Goal: Information Seeking & Learning: Stay updated

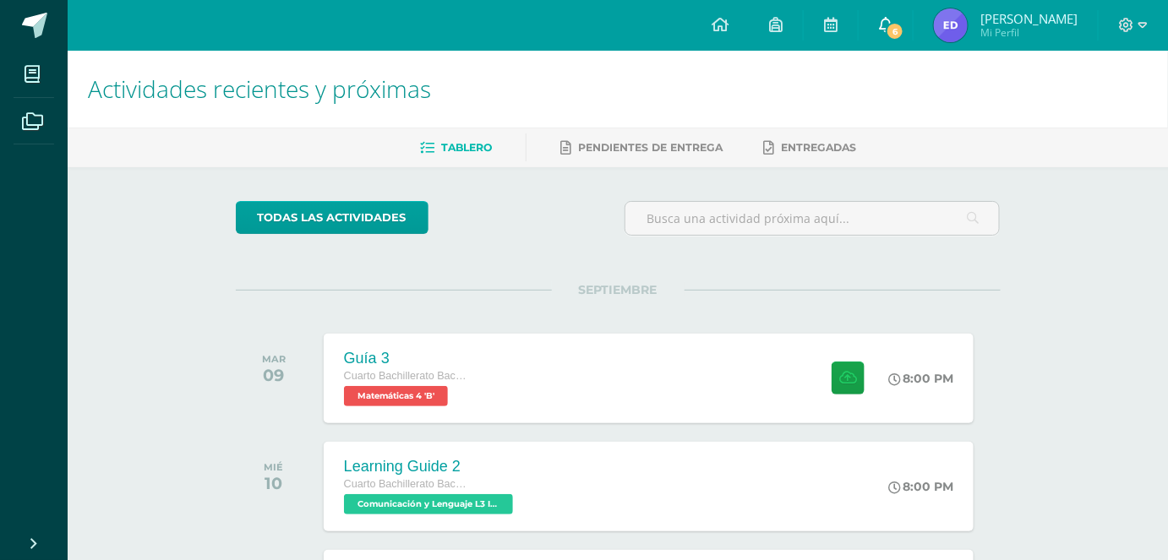
click at [892, 16] on span at bounding box center [886, 25] width 14 height 19
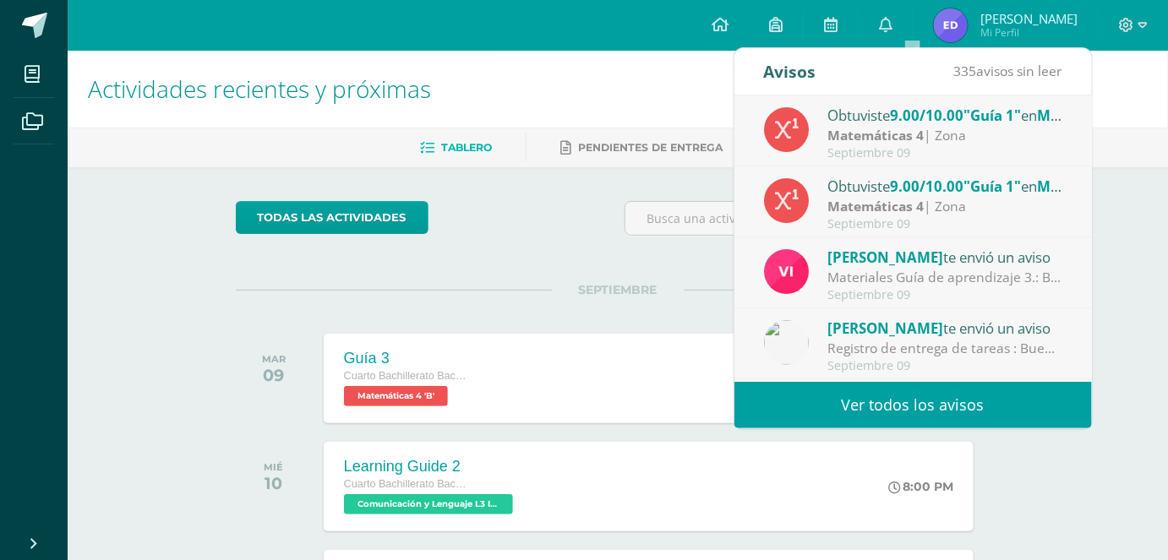
click at [603, 246] on div "todas las Actividades" at bounding box center [618, 225] width 778 height 48
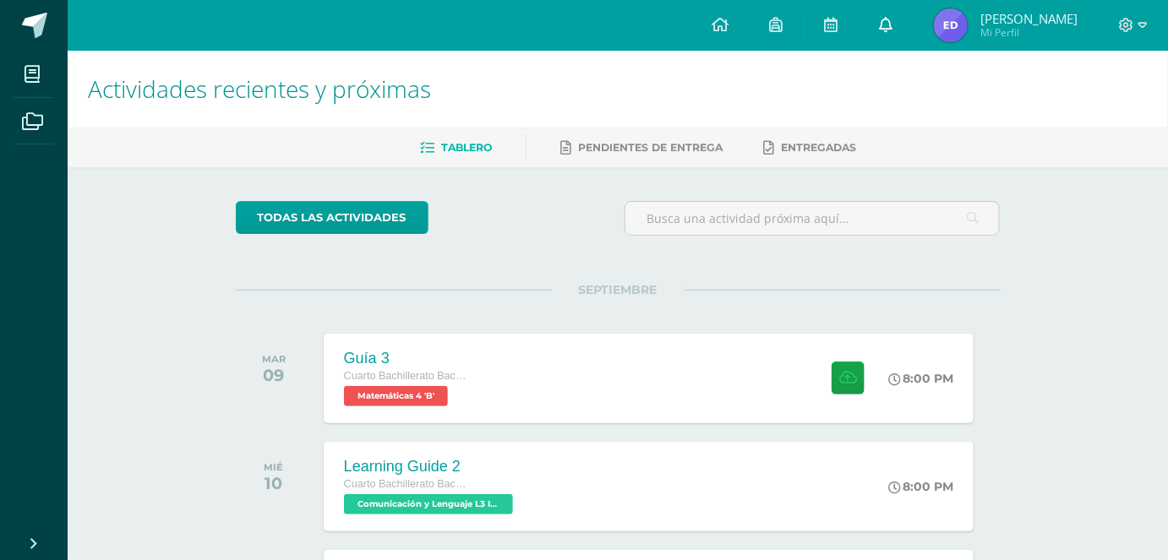
click at [886, 19] on link "0" at bounding box center [885, 25] width 54 height 51
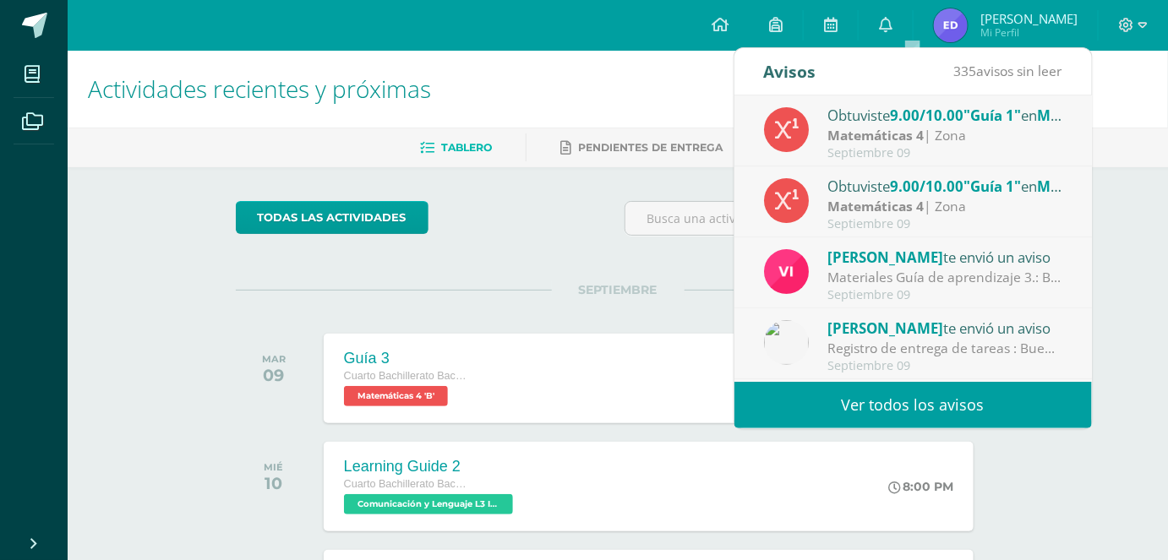
click at [911, 269] on div "Materiales Guía de aprendizaje 3.: Buenos días estimados estudiantes. Les compa…" at bounding box center [944, 277] width 235 height 19
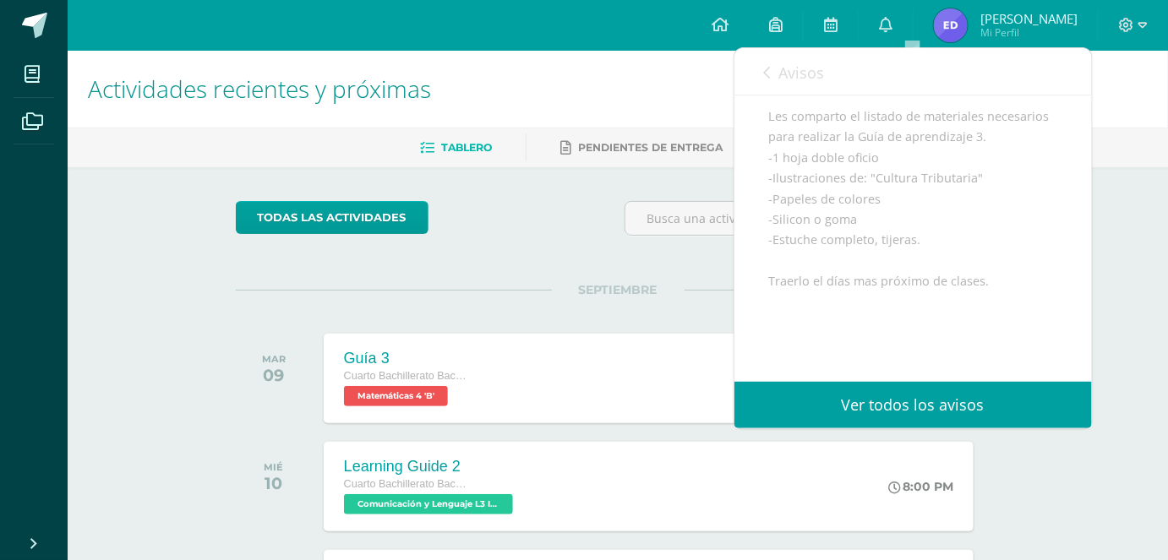
scroll to position [197, 0]
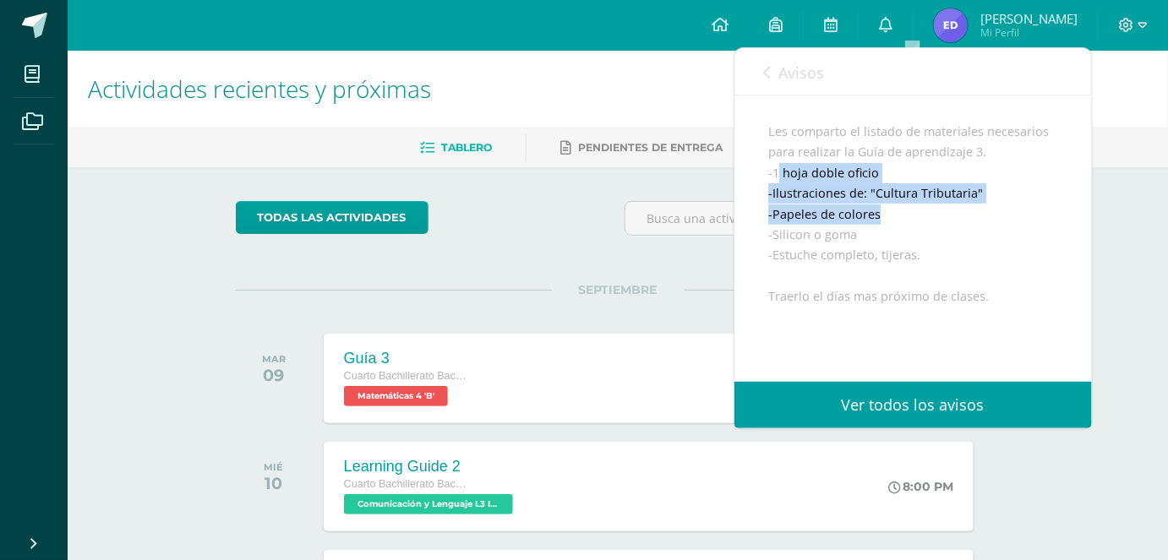
drag, startPoint x: 779, startPoint y: 188, endPoint x: 978, endPoint y: 238, distance: 205.7
click at [978, 238] on div "Buenos días estimados estudiantes. Les comparto el listado de materiales necesa…" at bounding box center [913, 297] width 290 height 434
click at [982, 235] on div "Buenos días estimados estudiantes. Les comparto el listado de materiales necesa…" at bounding box center [913, 297] width 290 height 434
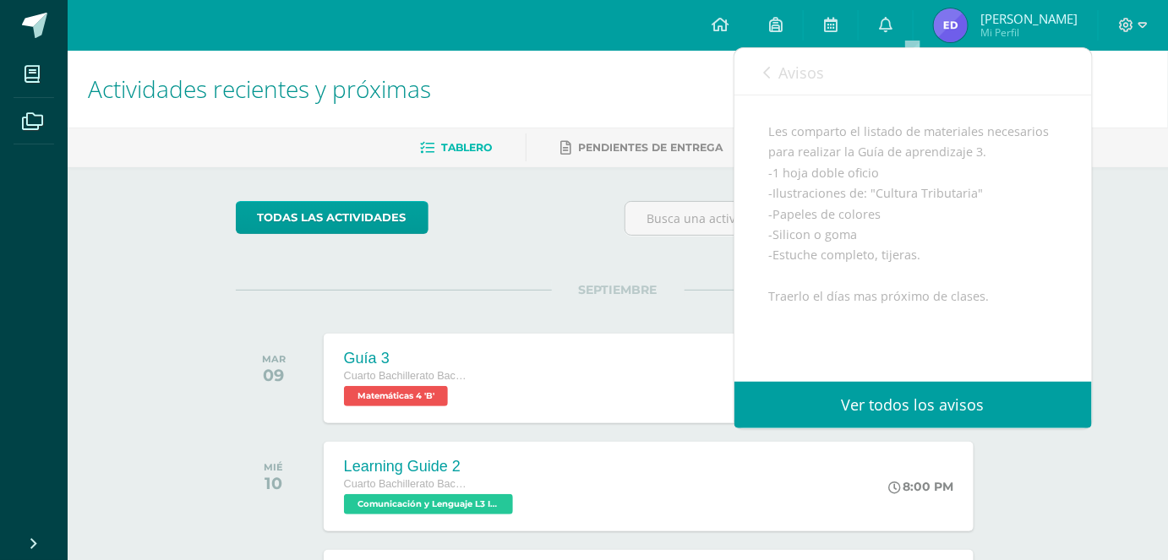
click at [803, 95] on div "Buenos días estimados estudiantes. Les comparto el listado de materiales necesa…" at bounding box center [913, 297] width 290 height 434
click at [779, 90] on link "Avisos" at bounding box center [794, 72] width 61 height 48
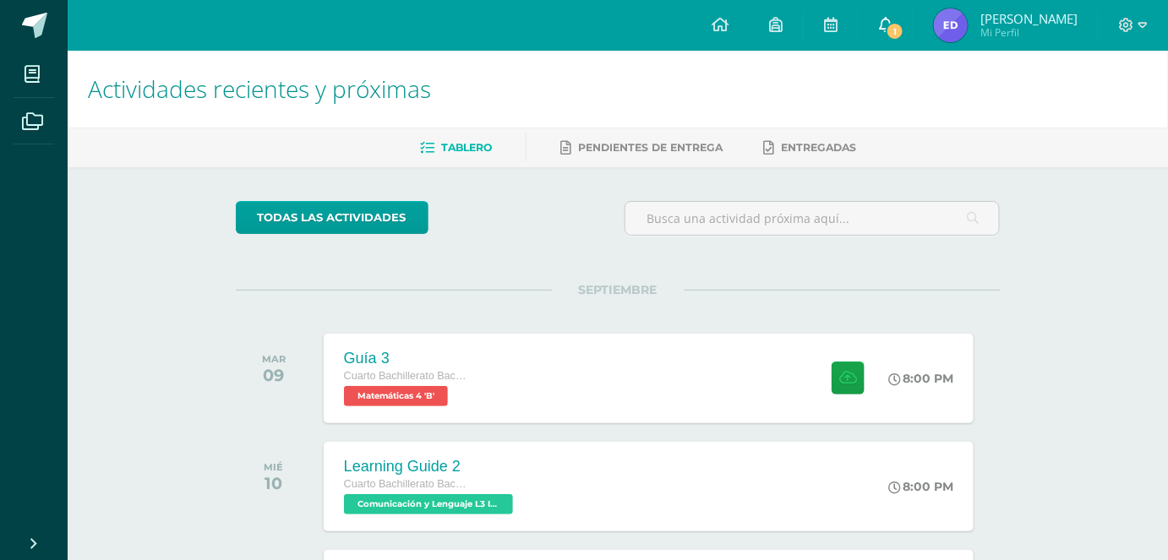
click at [417, 23] on link "1" at bounding box center [885, 25] width 54 height 51
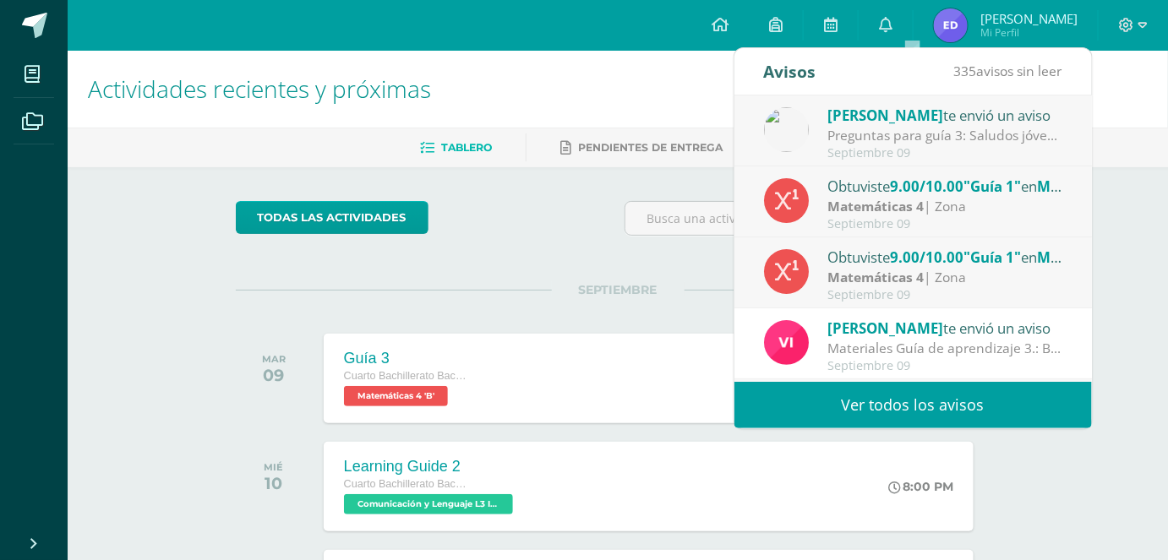
click at [417, 117] on div "Celso Osorio te envió un aviso" at bounding box center [944, 115] width 235 height 22
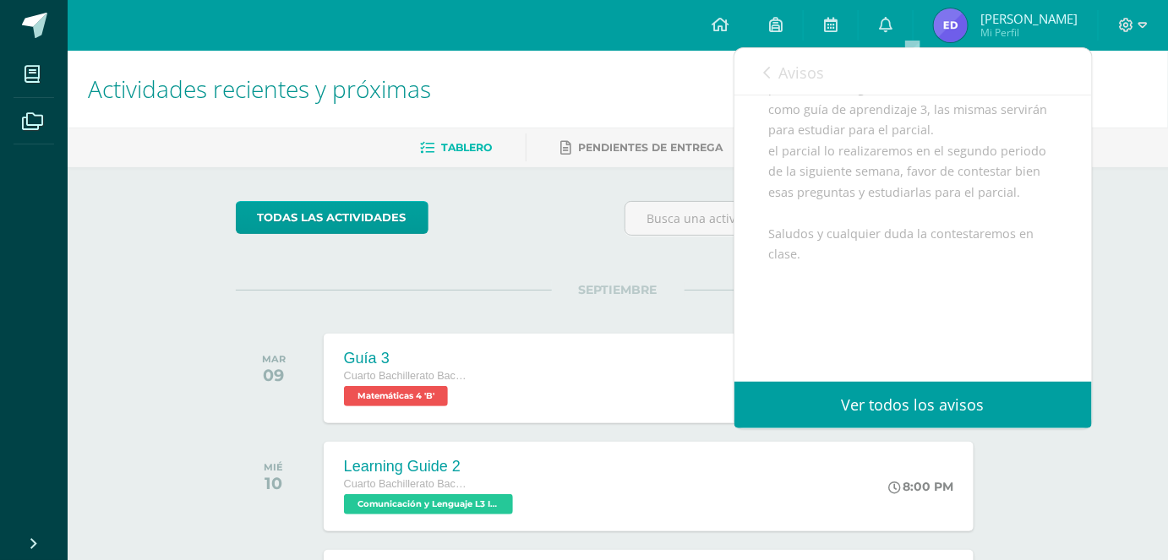
scroll to position [250, 0]
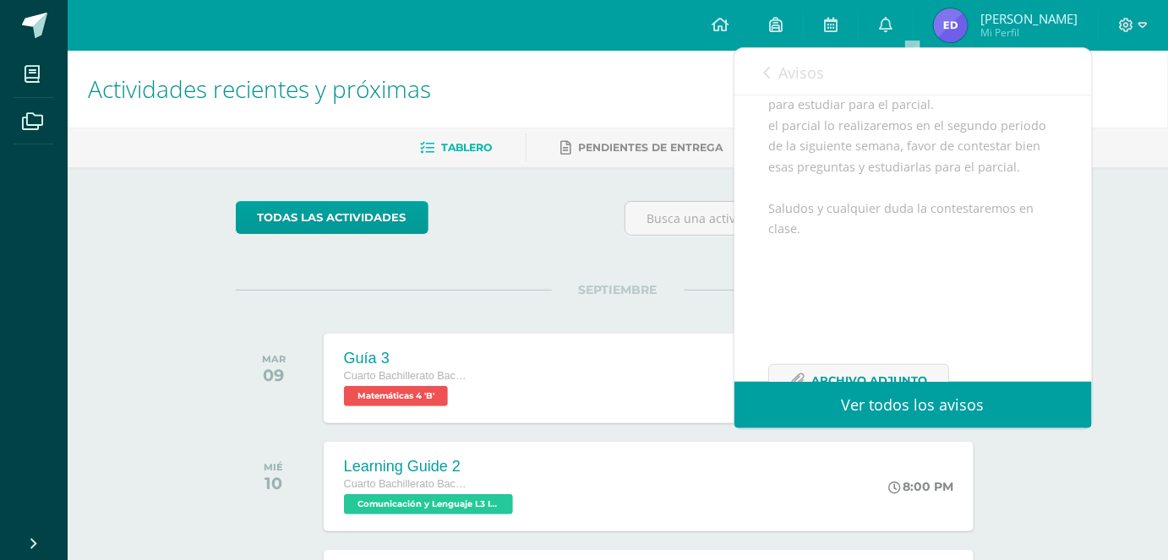
drag, startPoint x: 822, startPoint y: 122, endPoint x: 1065, endPoint y: 283, distance: 291.3
click at [417, 283] on div "Celso Osorio te envió un aviso: Preguntas para guía 3 Septiembre 09 Filosofía C…" at bounding box center [912, 139] width 357 height 589
click at [417, 255] on div "Saludos jóvenes, les comparto esta guía de preguntas que eben contestar para el…" at bounding box center [913, 215] width 290 height 406
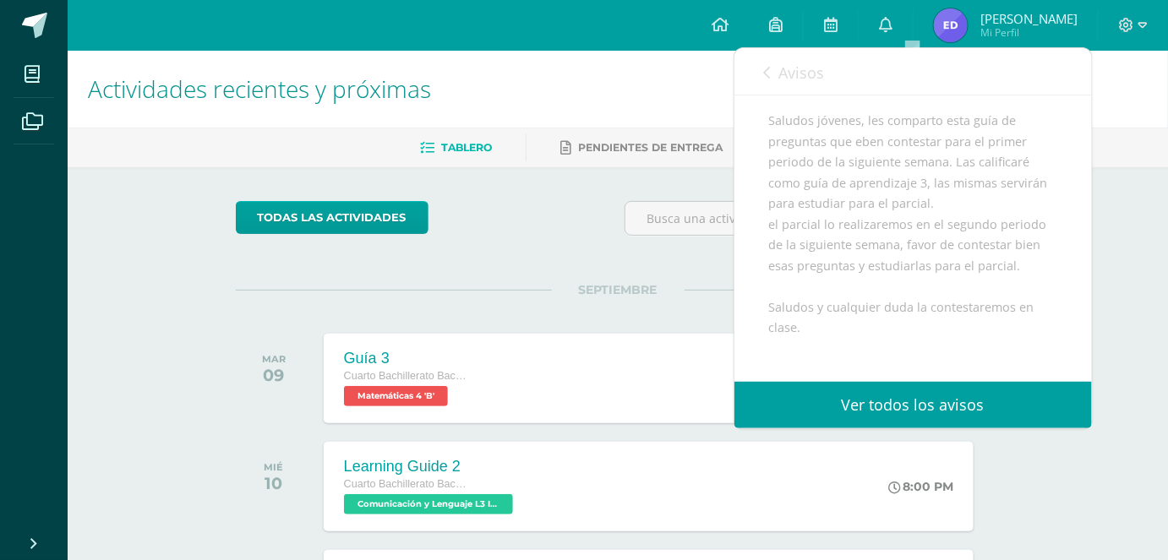
scroll to position [149, 0]
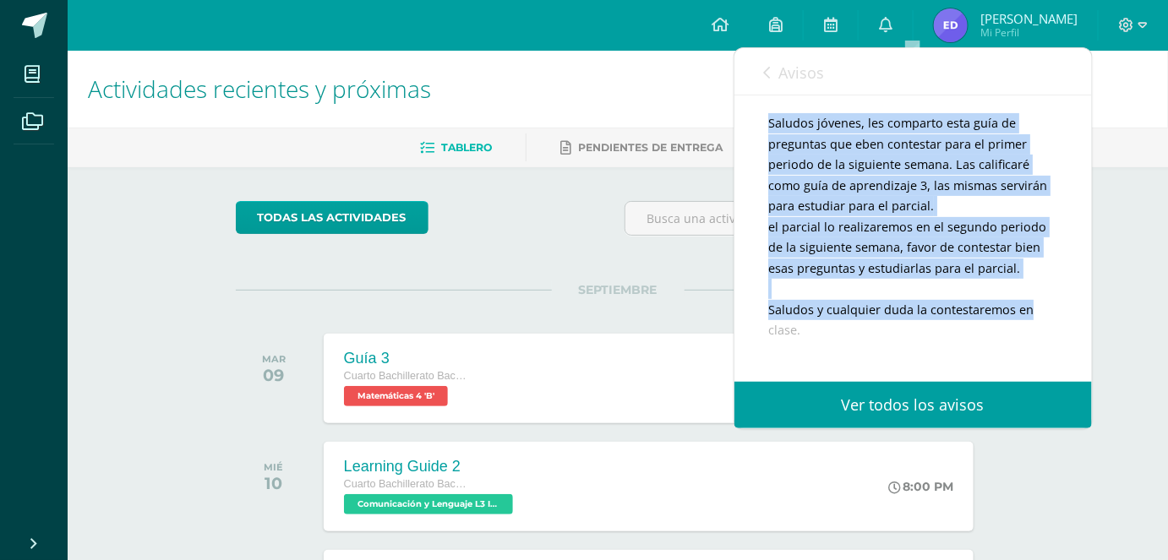
drag, startPoint x: 752, startPoint y: 135, endPoint x: 1066, endPoint y: 340, distance: 375.4
click at [417, 340] on div "Celso Osorio te envió un aviso: Preguntas para guía 3 Septiembre 09 Filosofía C…" at bounding box center [912, 241] width 357 height 589
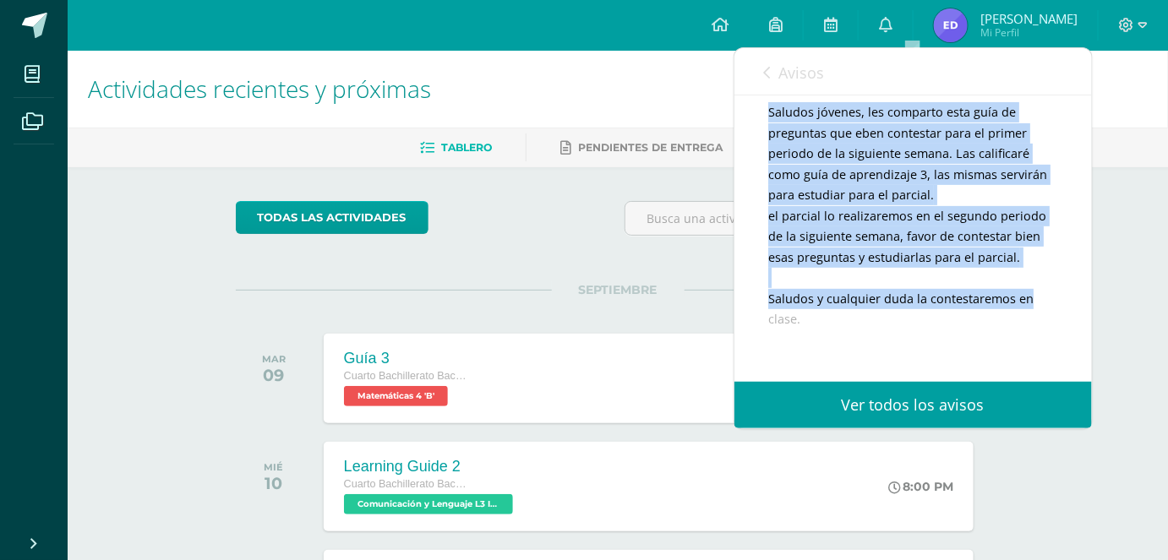
scroll to position [169, 0]
